Goal: Transaction & Acquisition: Purchase product/service

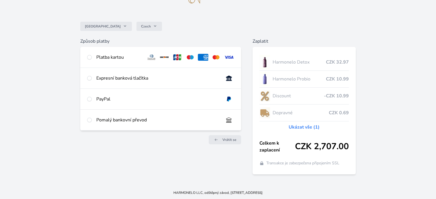
scroll to position [34, 0]
click at [91, 55] on div at bounding box center [89, 57] width 5 height 7
radio input "true"
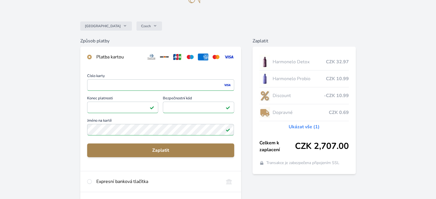
click at [161, 150] on span "Zaplatit" at bounding box center [161, 150] width 138 height 7
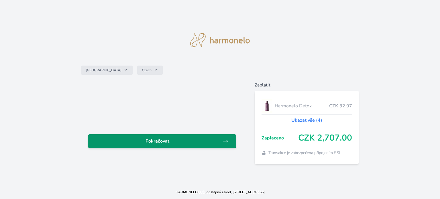
click at [170, 140] on span "Pokračovat" at bounding box center [158, 141] width 130 height 7
